Goal: Information Seeking & Learning: Learn about a topic

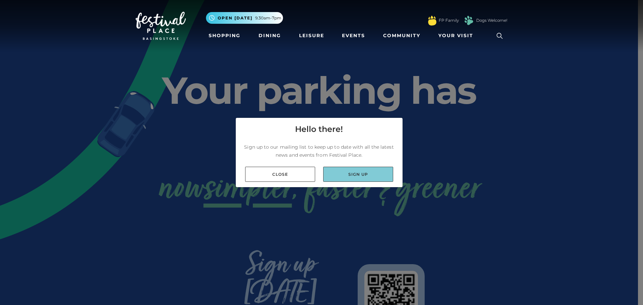
click at [359, 171] on link "Sign up" at bounding box center [358, 174] width 70 height 15
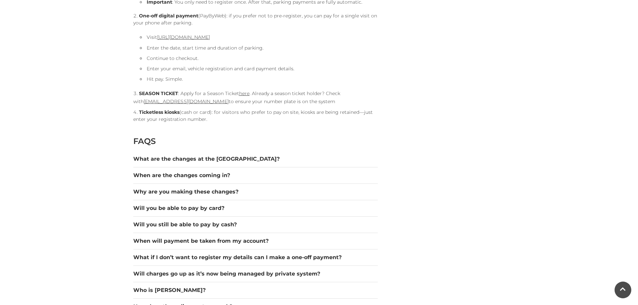
scroll to position [837, 0]
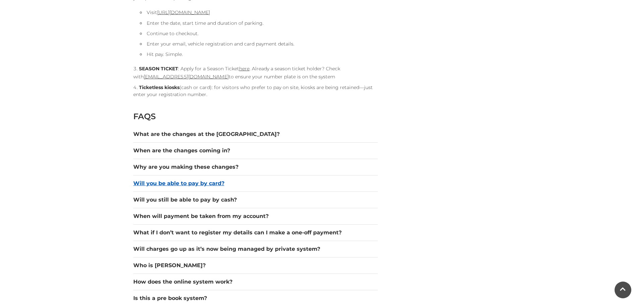
click at [251, 184] on button "Will you be able to pay by card?" at bounding box center [255, 183] width 244 height 8
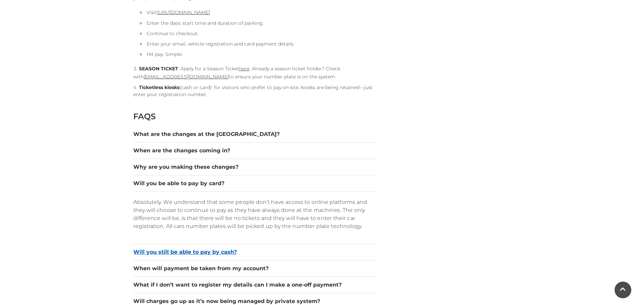
click at [246, 254] on button "Will you still be able to pay by cash?" at bounding box center [255, 252] width 244 height 8
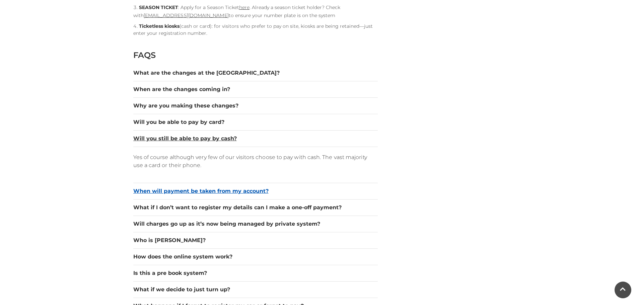
scroll to position [904, 0]
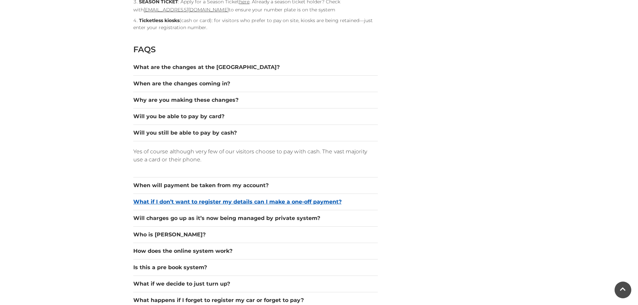
click at [365, 205] on button "What if I don’t want to register my details can I make a one-off payment?" at bounding box center [255, 202] width 244 height 8
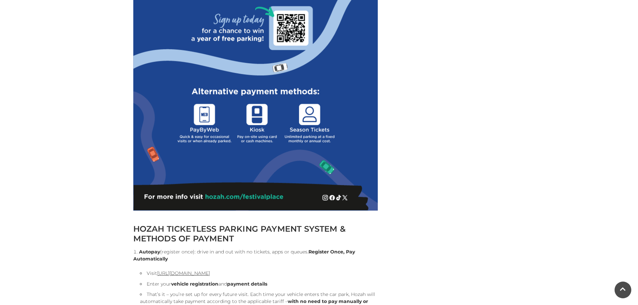
scroll to position [435, 0]
